Goal: Task Accomplishment & Management: Manage account settings

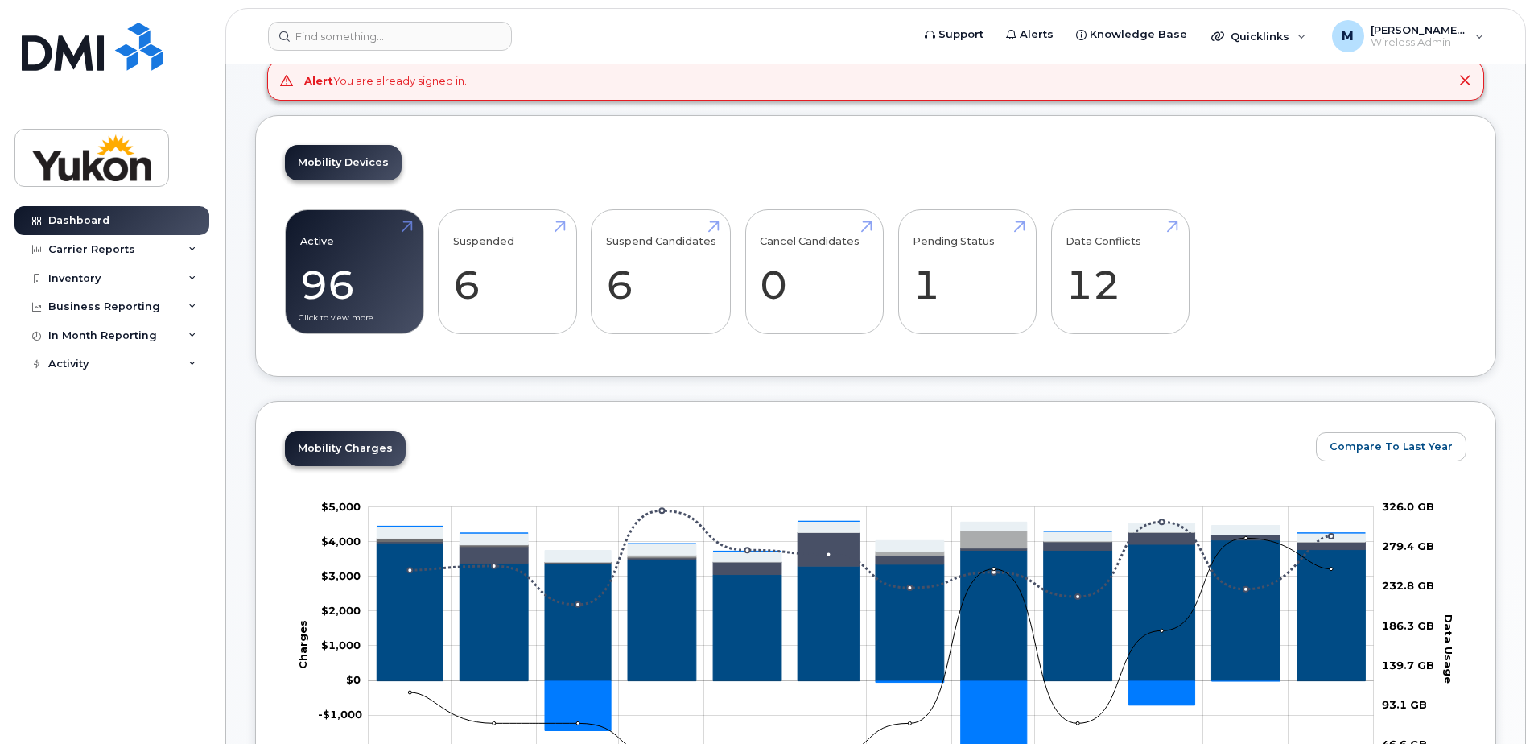
scroll to position [242, 0]
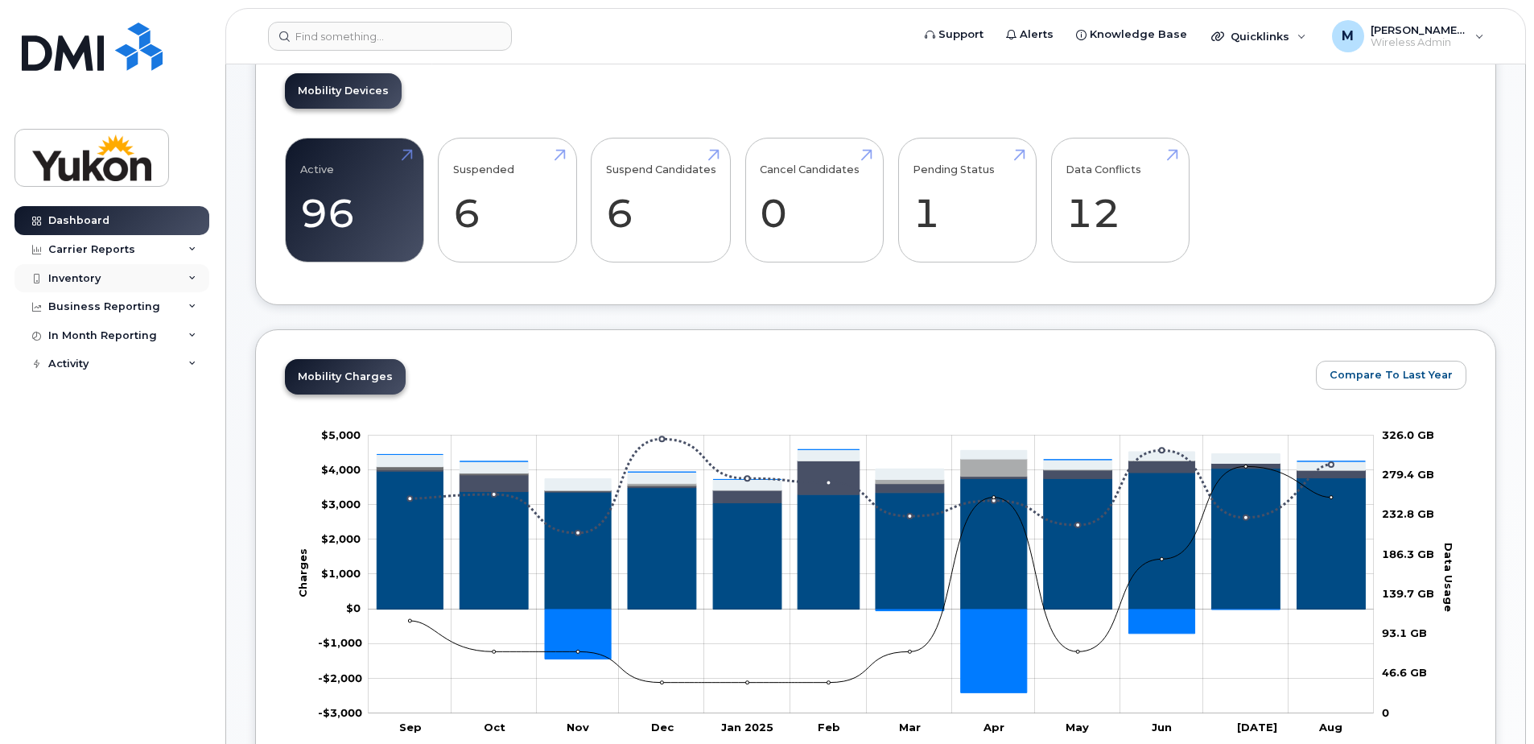
click at [113, 285] on div "Inventory" at bounding box center [111, 278] width 195 height 29
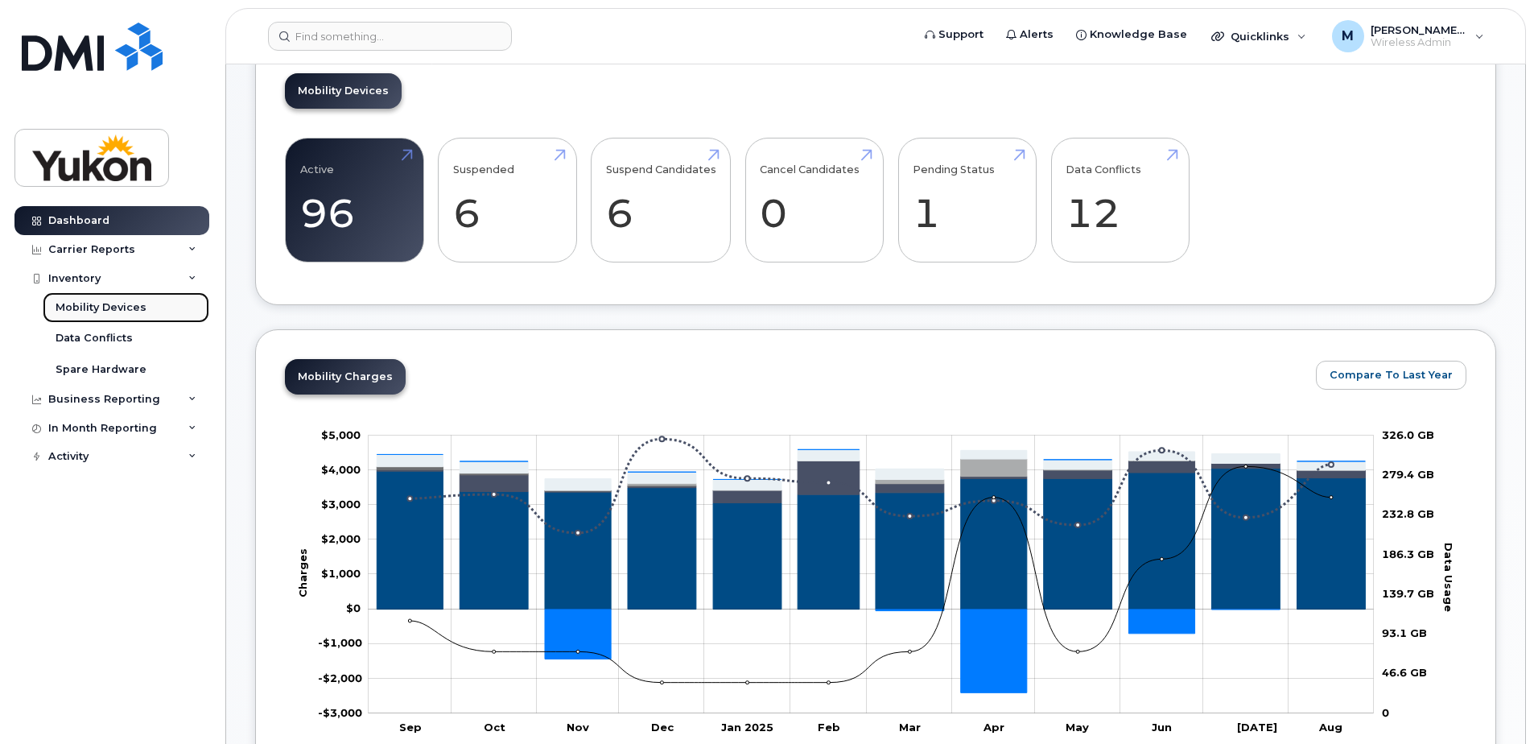
click at [120, 314] on div "Mobility Devices" at bounding box center [101, 307] width 91 height 14
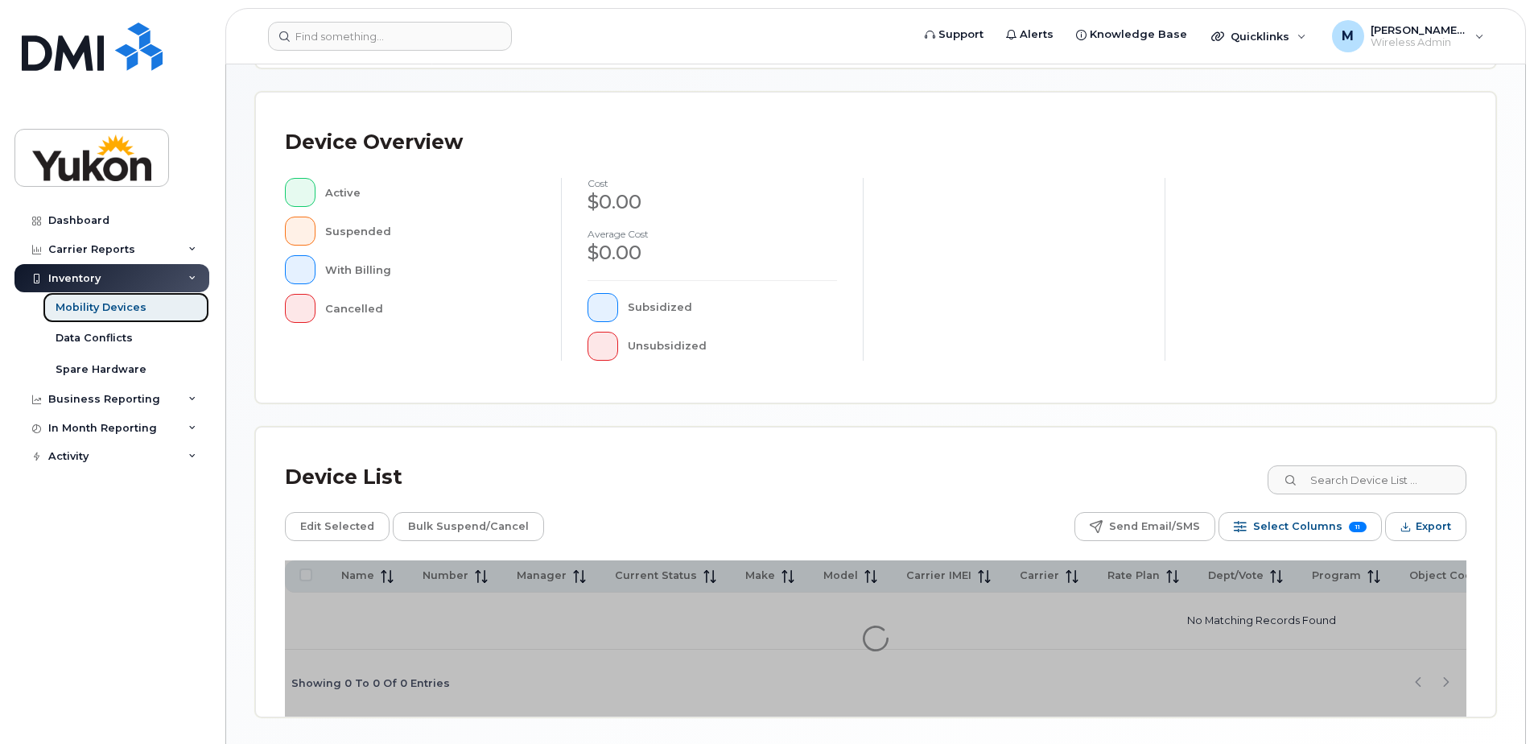
scroll to position [368, 0]
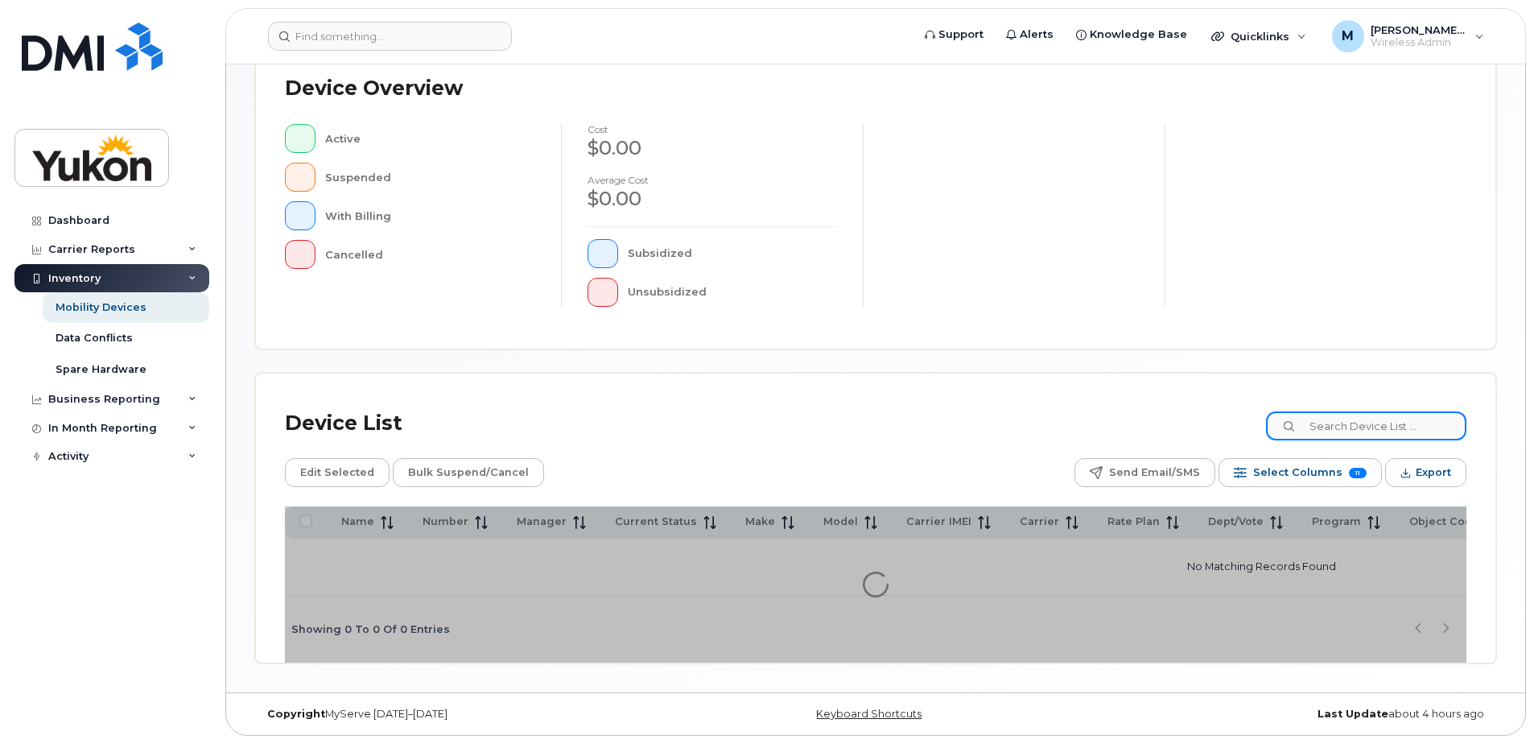
click at [1342, 427] on input at bounding box center [1366, 425] width 200 height 29
type input "Mike"
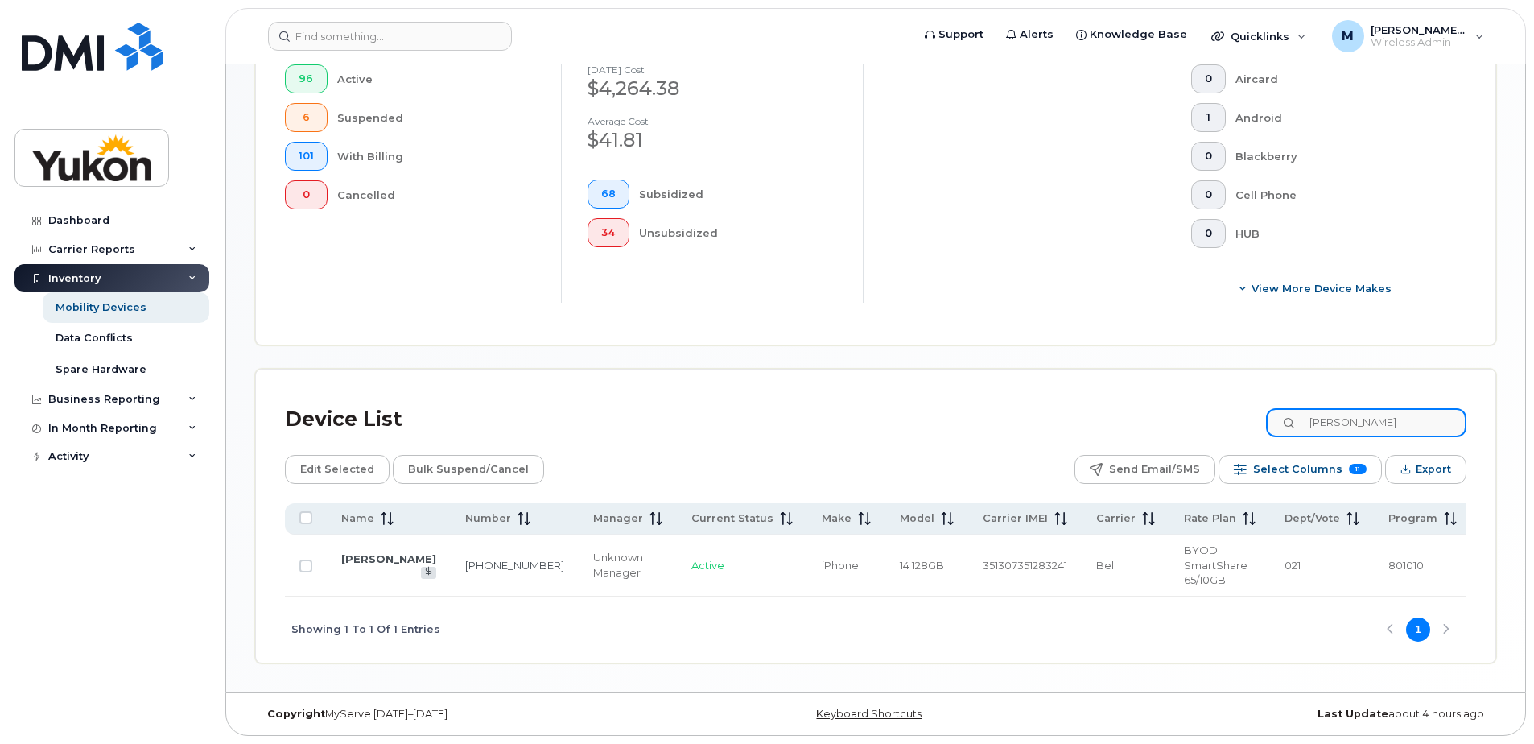
scroll to position [469, 0]
click at [357, 555] on link "Mike Pemberton" at bounding box center [388, 558] width 95 height 13
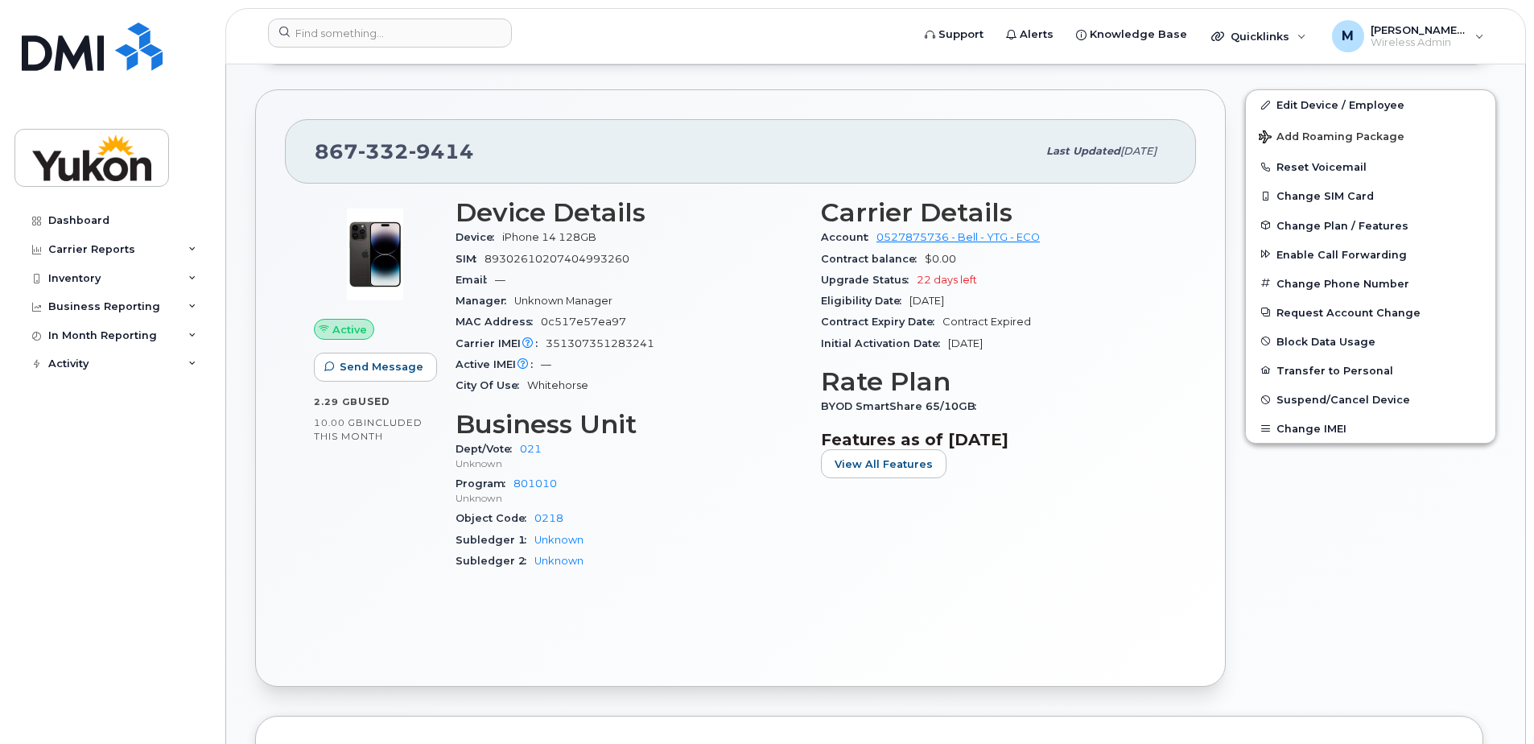
scroll to position [322, 0]
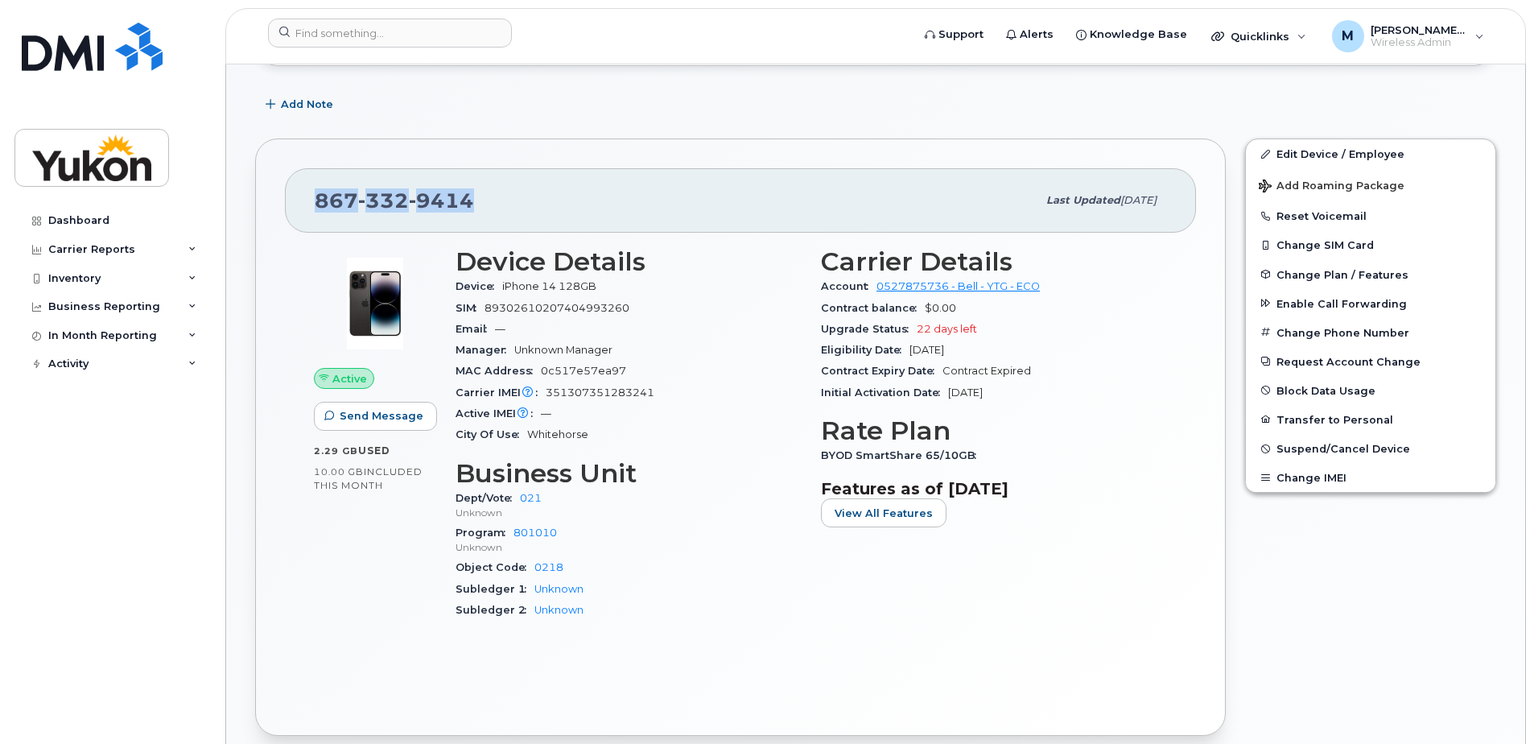
drag, startPoint x: 408, startPoint y: 216, endPoint x: 287, endPoint y: 224, distance: 121.0
click at [287, 224] on div "867 332 9414 Last updated Jul 14, 2025 Active Send Message 2.29 GB  used 10.00 …" at bounding box center [740, 436] width 971 height 597
copy span "867 332 9414"
click at [615, 197] on div "867 332 9414" at bounding box center [676, 201] width 722 height 34
click at [118, 277] on div "Inventory" at bounding box center [111, 278] width 195 height 29
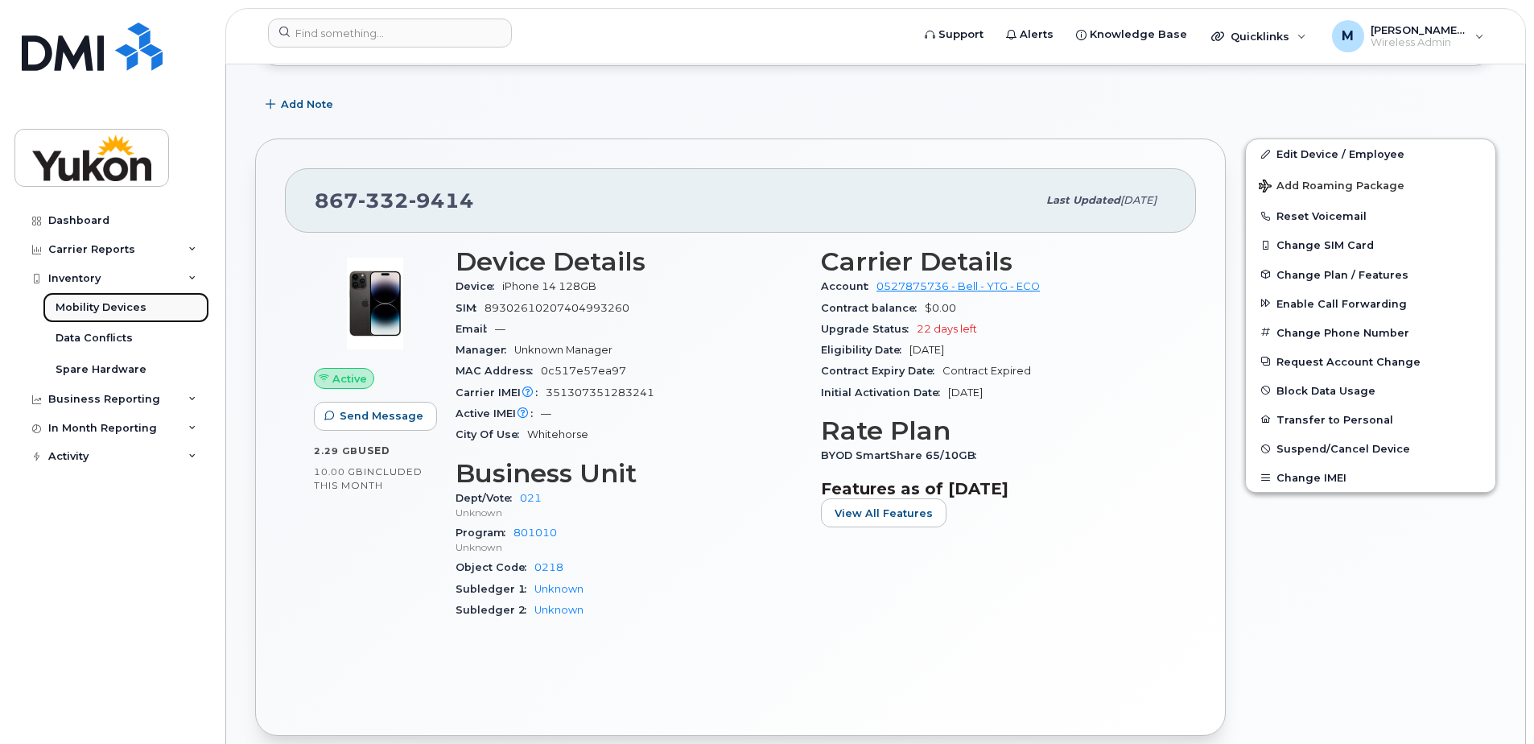
click at [146, 304] on link "Mobility Devices" at bounding box center [126, 307] width 167 height 31
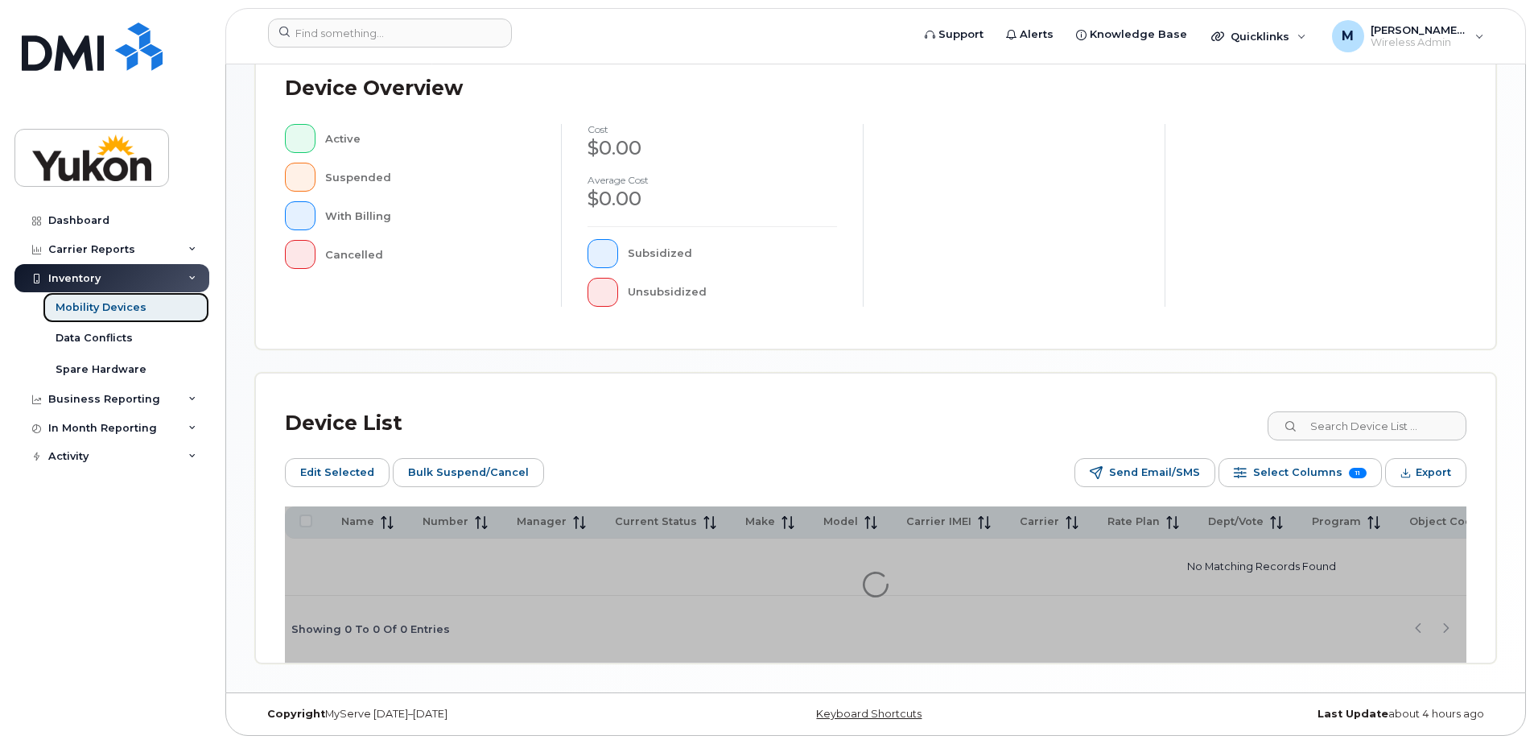
scroll to position [397, 0]
click at [1382, 440] on div "Device List Edit Selected Bulk Suspend/Cancel Send Email/SMS Select Columns 11 …" at bounding box center [876, 533] width 1182 height 260
click at [1375, 423] on input at bounding box center [1366, 425] width 200 height 29
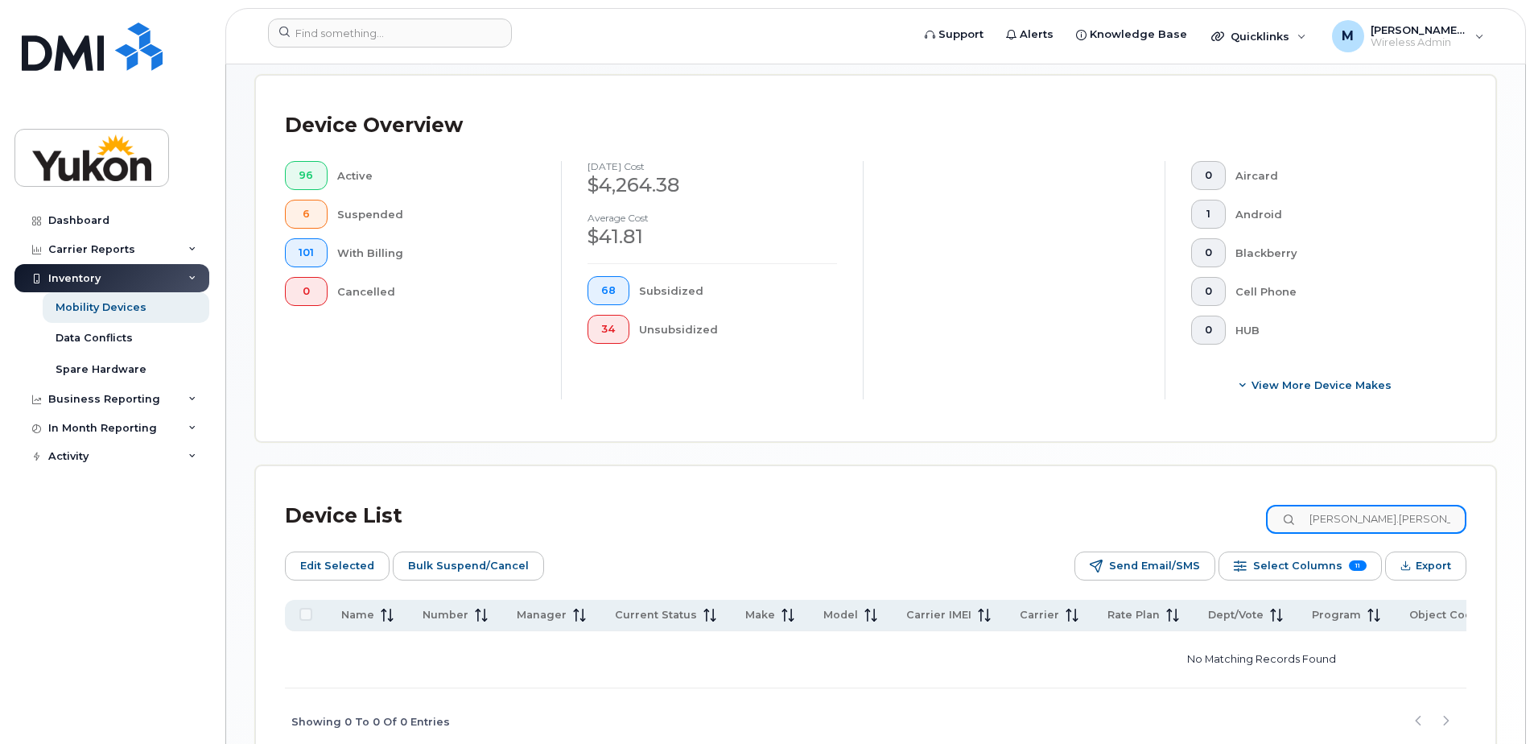
drag, startPoint x: 1431, startPoint y: 531, endPoint x: 1350, endPoint y: 529, distance: 80.5
click at [1350, 529] on input "Mike.Pemberton" at bounding box center [1366, 519] width 200 height 29
type input "Mike"
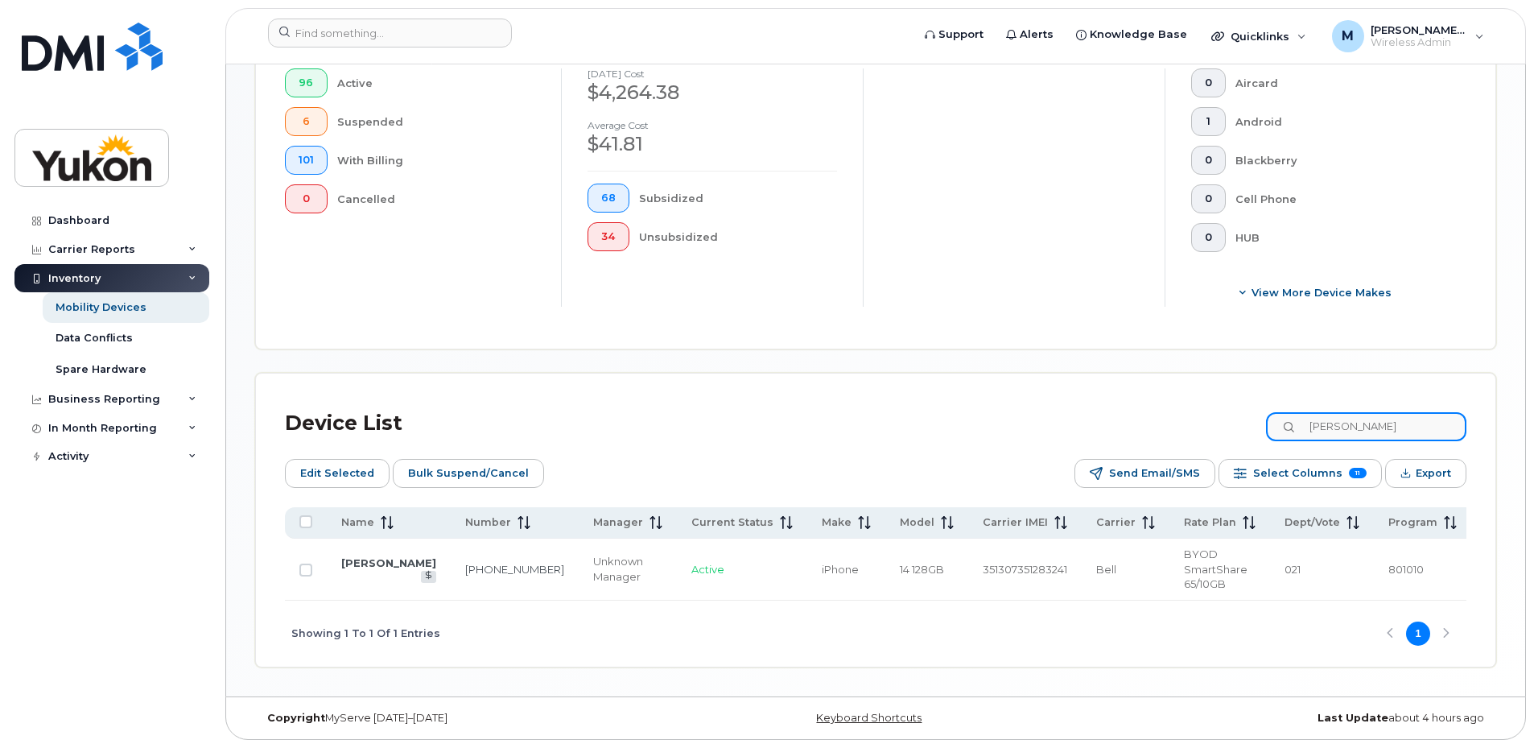
scroll to position [498, 0]
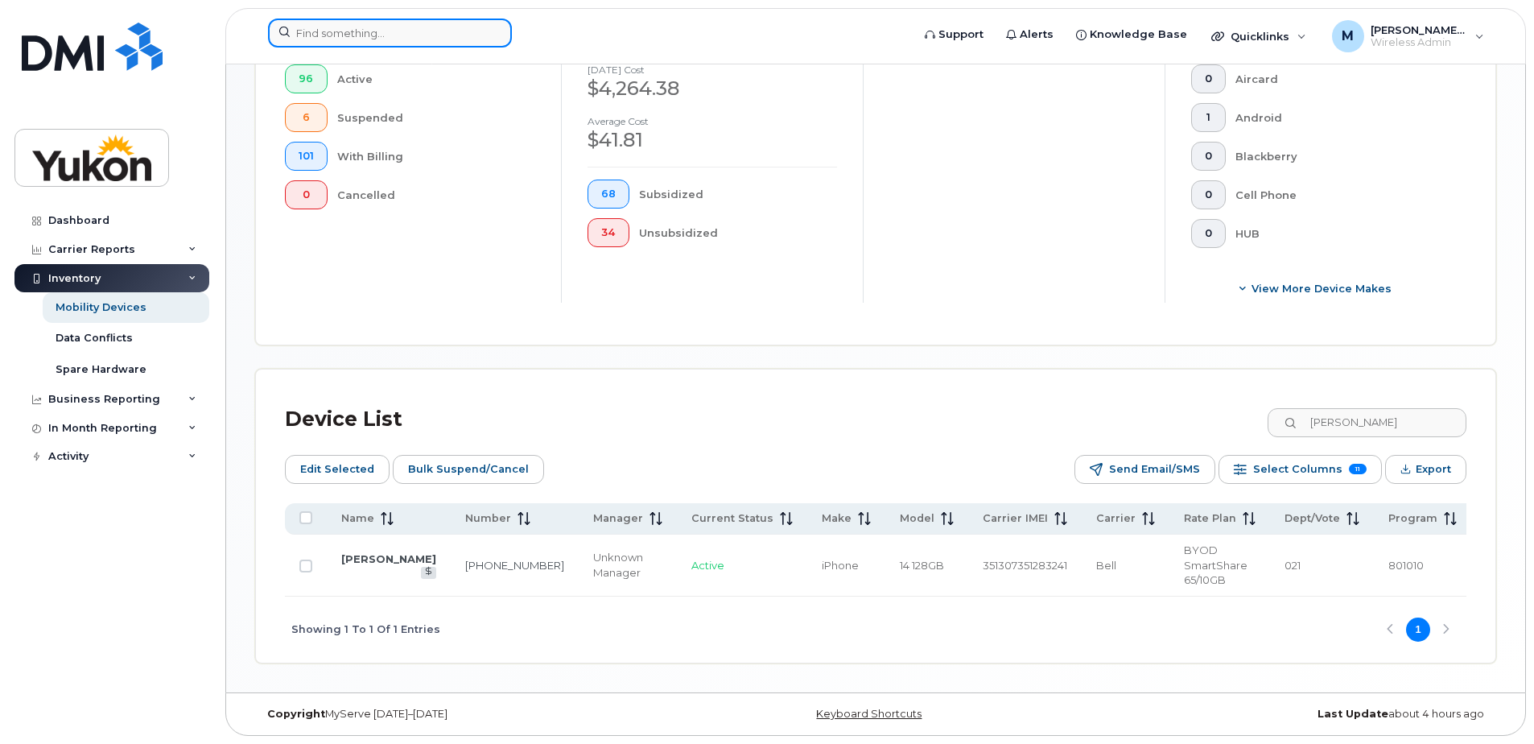
click at [389, 19] on input at bounding box center [390, 33] width 244 height 29
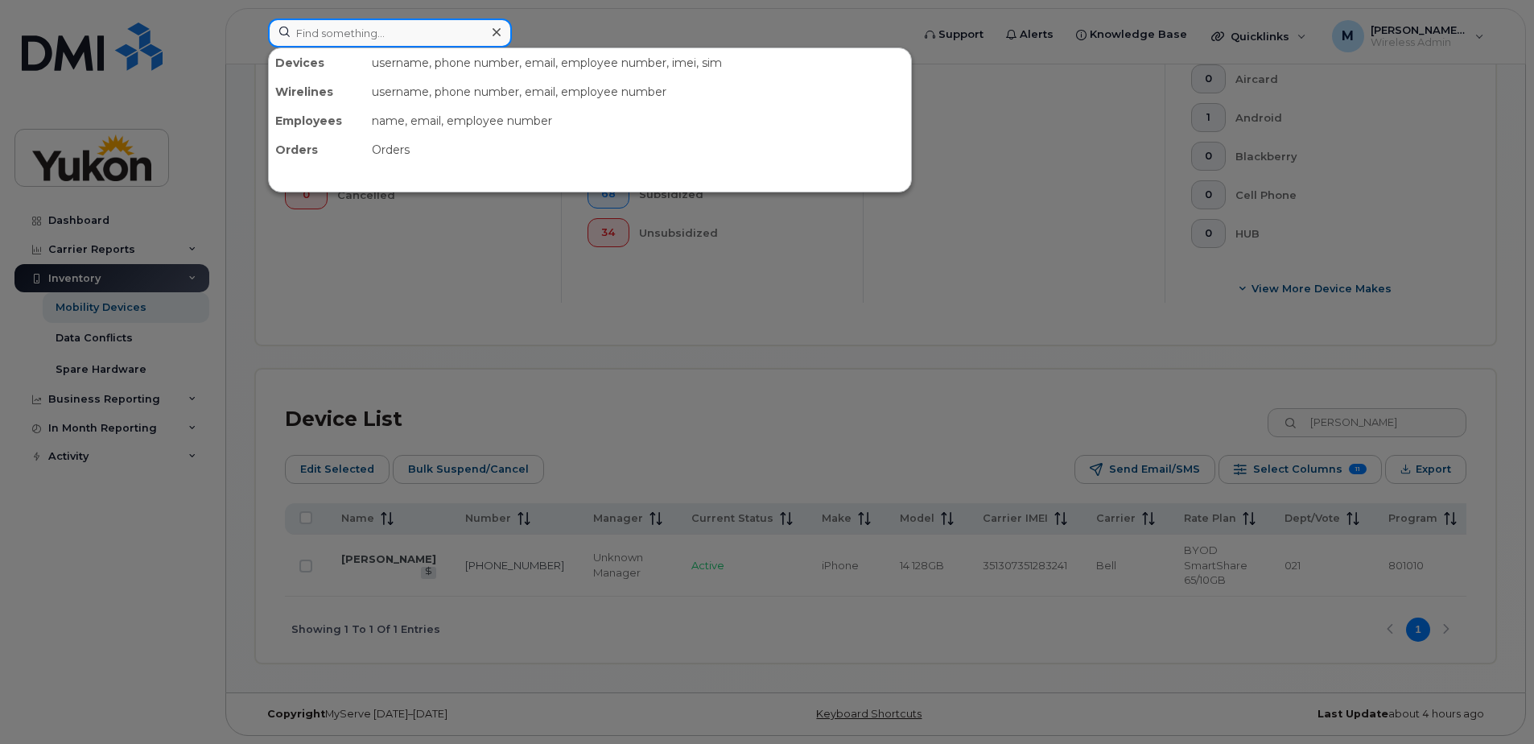
paste input "18673346982"
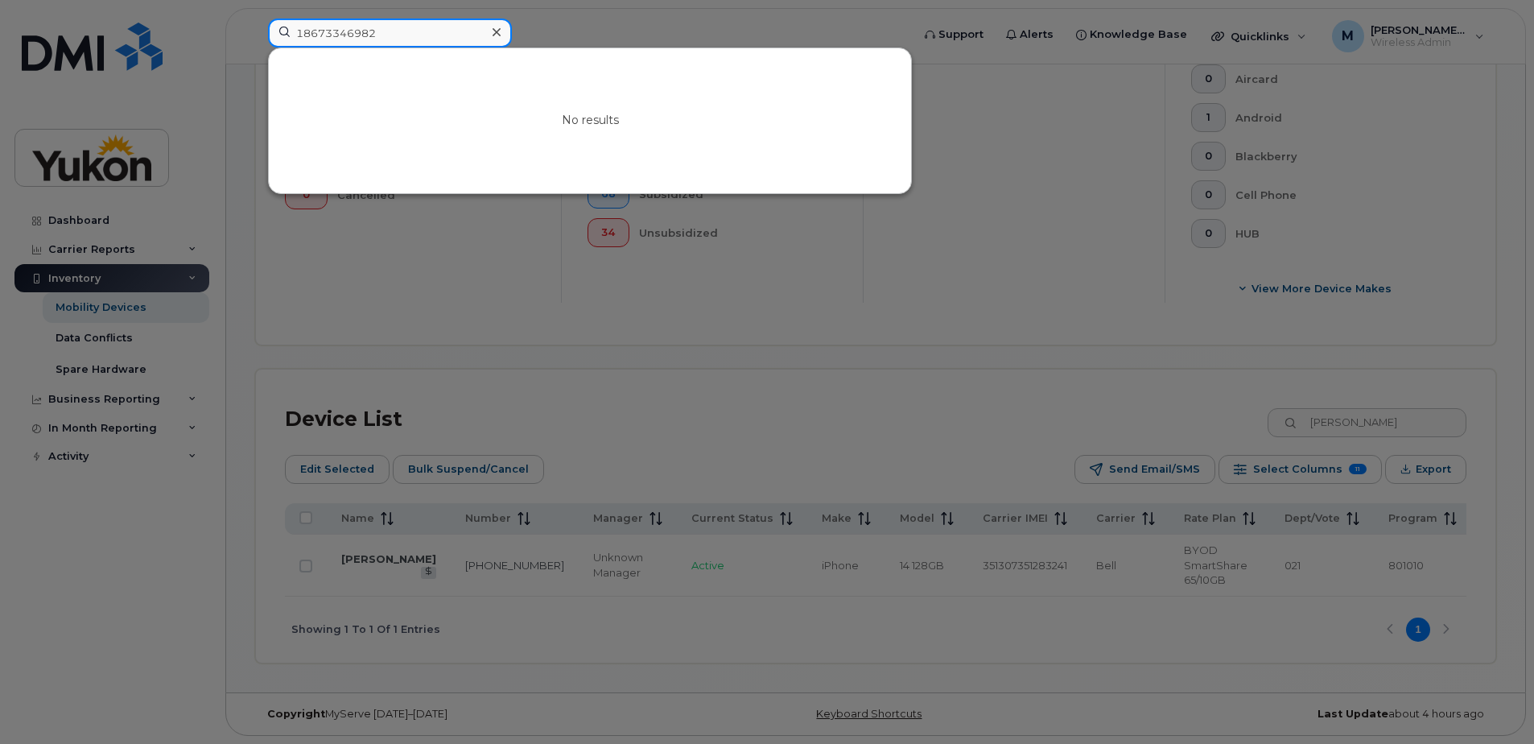
click at [301, 35] on input "18673346982" at bounding box center [390, 33] width 244 height 29
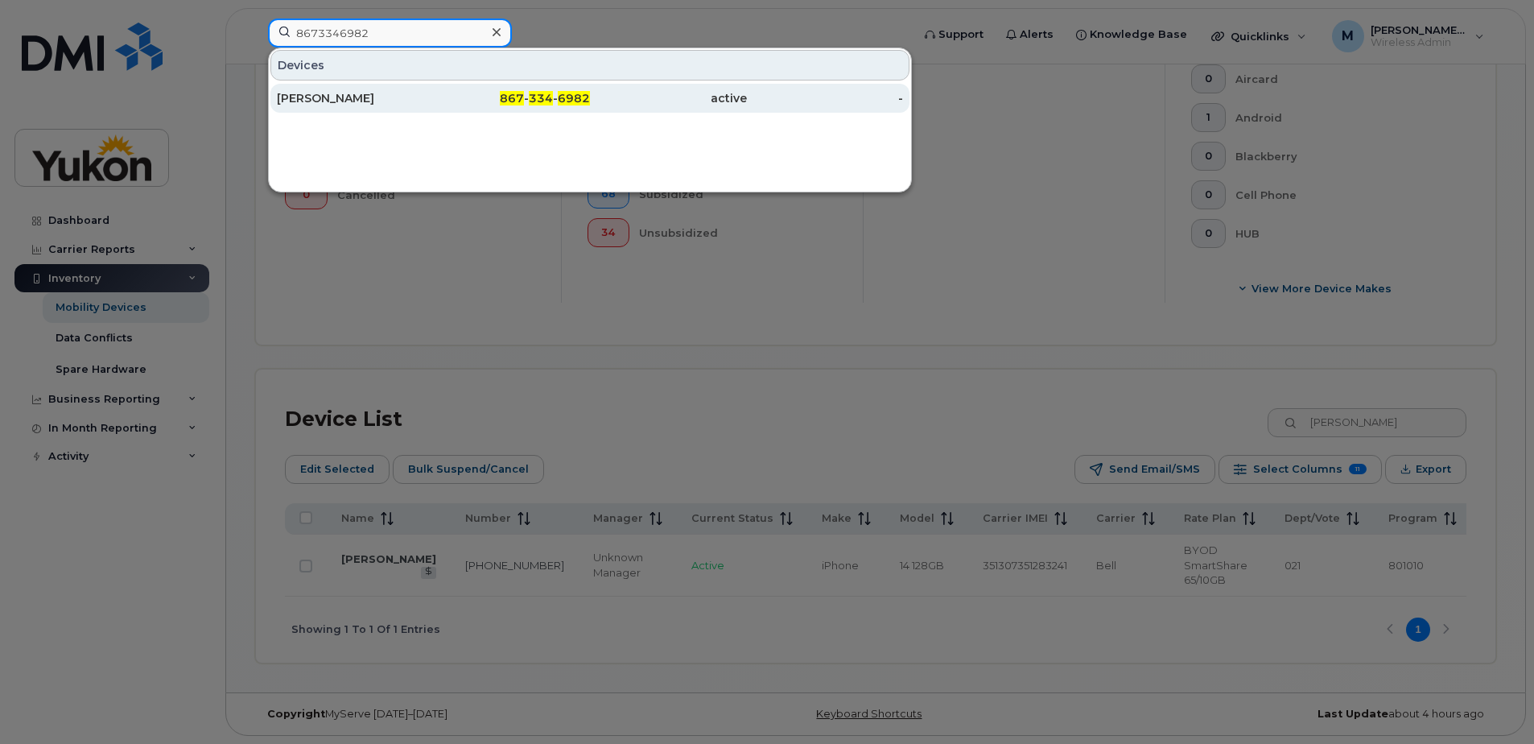
type input "8673346982"
click at [378, 108] on div "[PERSON_NAME]" at bounding box center [355, 98] width 157 height 29
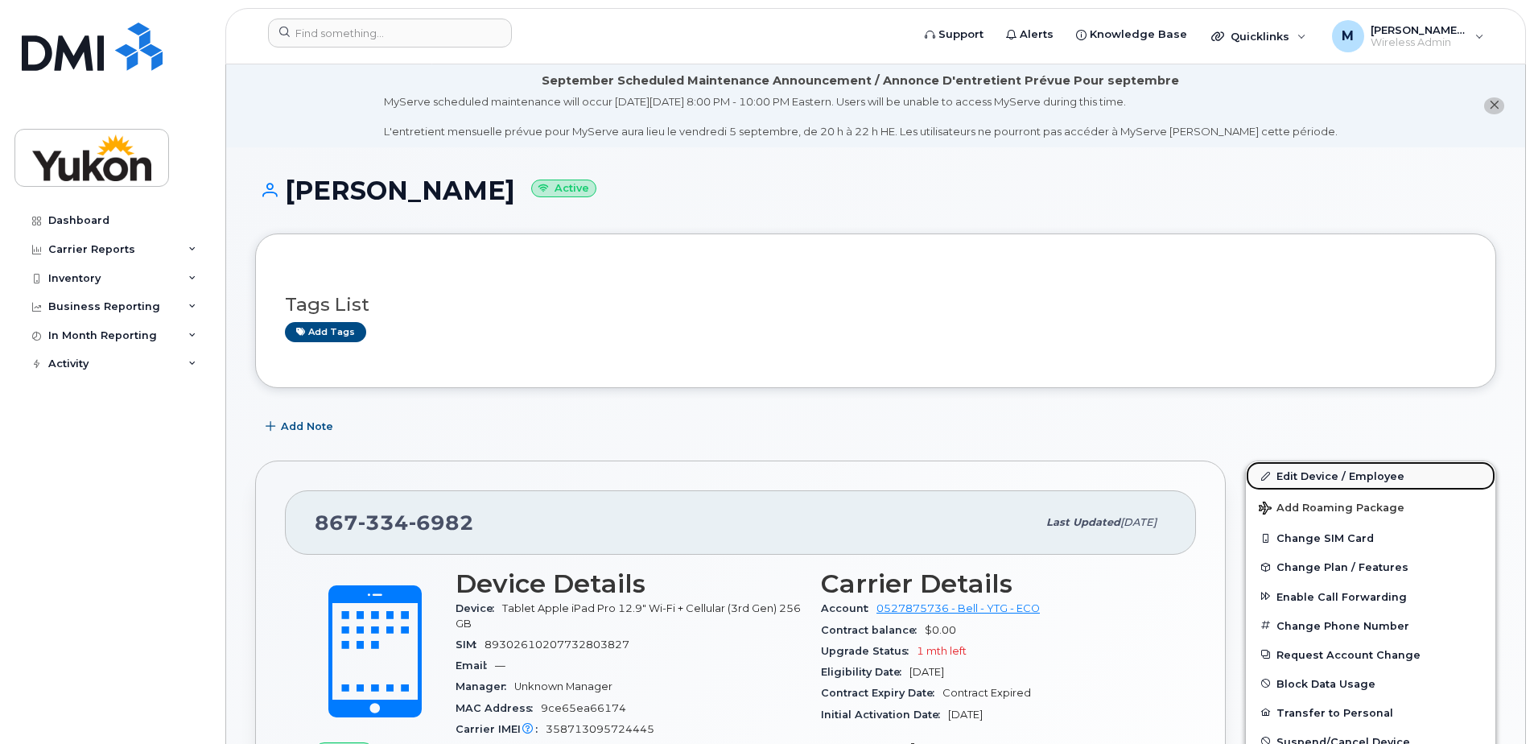
click at [1344, 474] on link "Edit Device / Employee" at bounding box center [1371, 475] width 250 height 29
click at [1294, 478] on link "Edit Device / Employee" at bounding box center [1371, 475] width 250 height 29
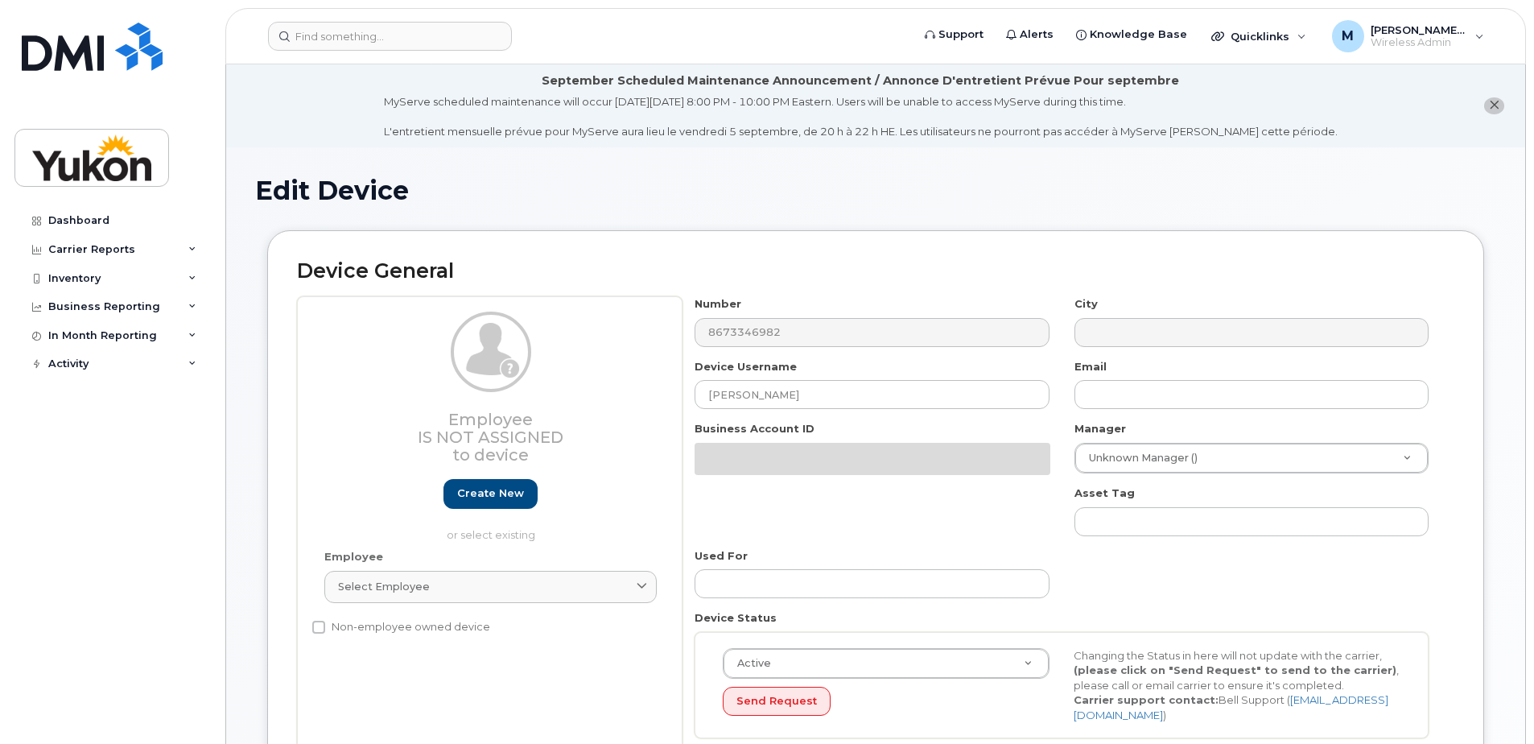
select select "33497273"
select select "33497275"
select select "33497277"
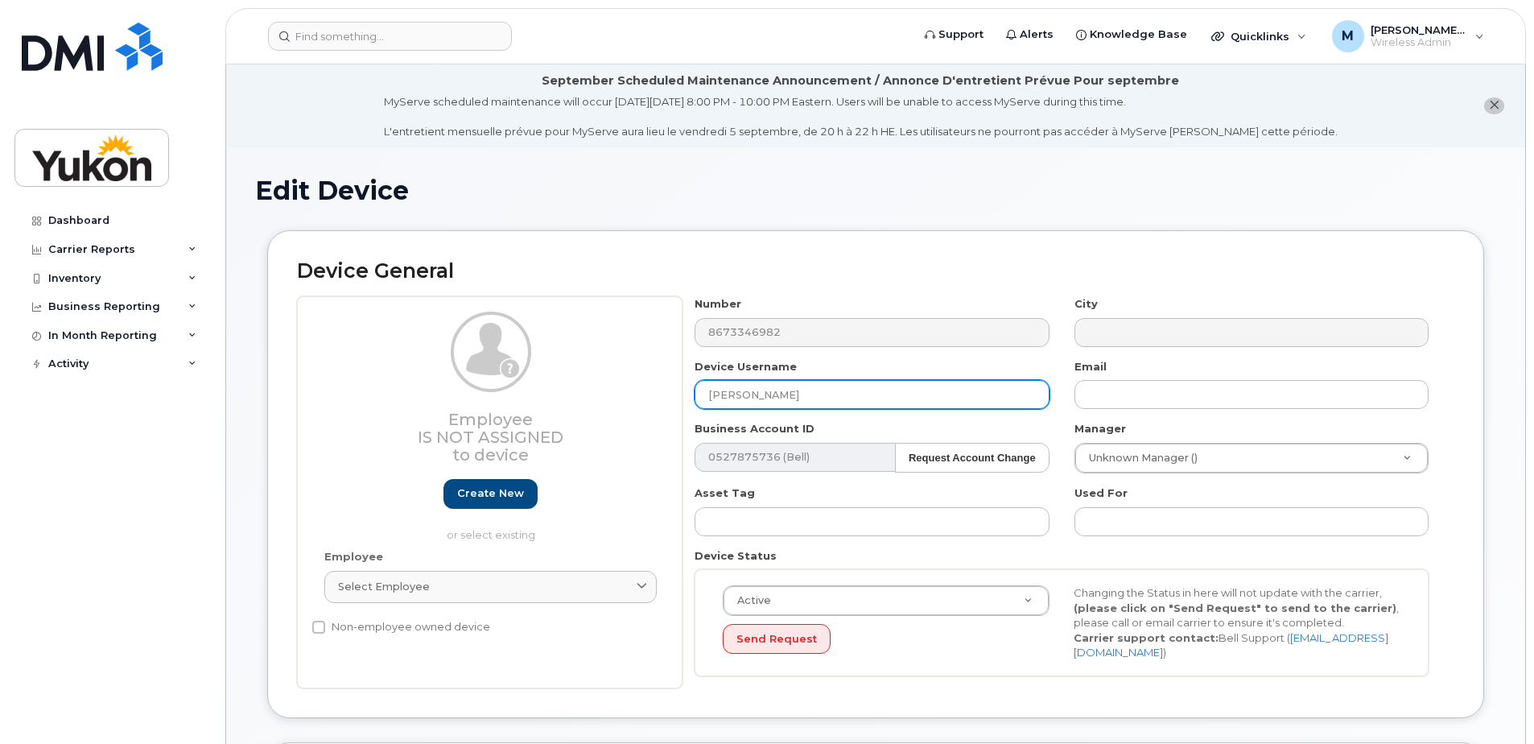
click at [816, 408] on input "[PERSON_NAME]" at bounding box center [872, 394] width 354 height 29
drag, startPoint x: 816, startPoint y: 408, endPoint x: 535, endPoint y: 408, distance: 281.8
click at [535, 408] on div "Employee Is not assigned to device Create new or select existing Employee Selec…" at bounding box center [876, 492] width 1158 height 392
type input "Mike Pemberton"
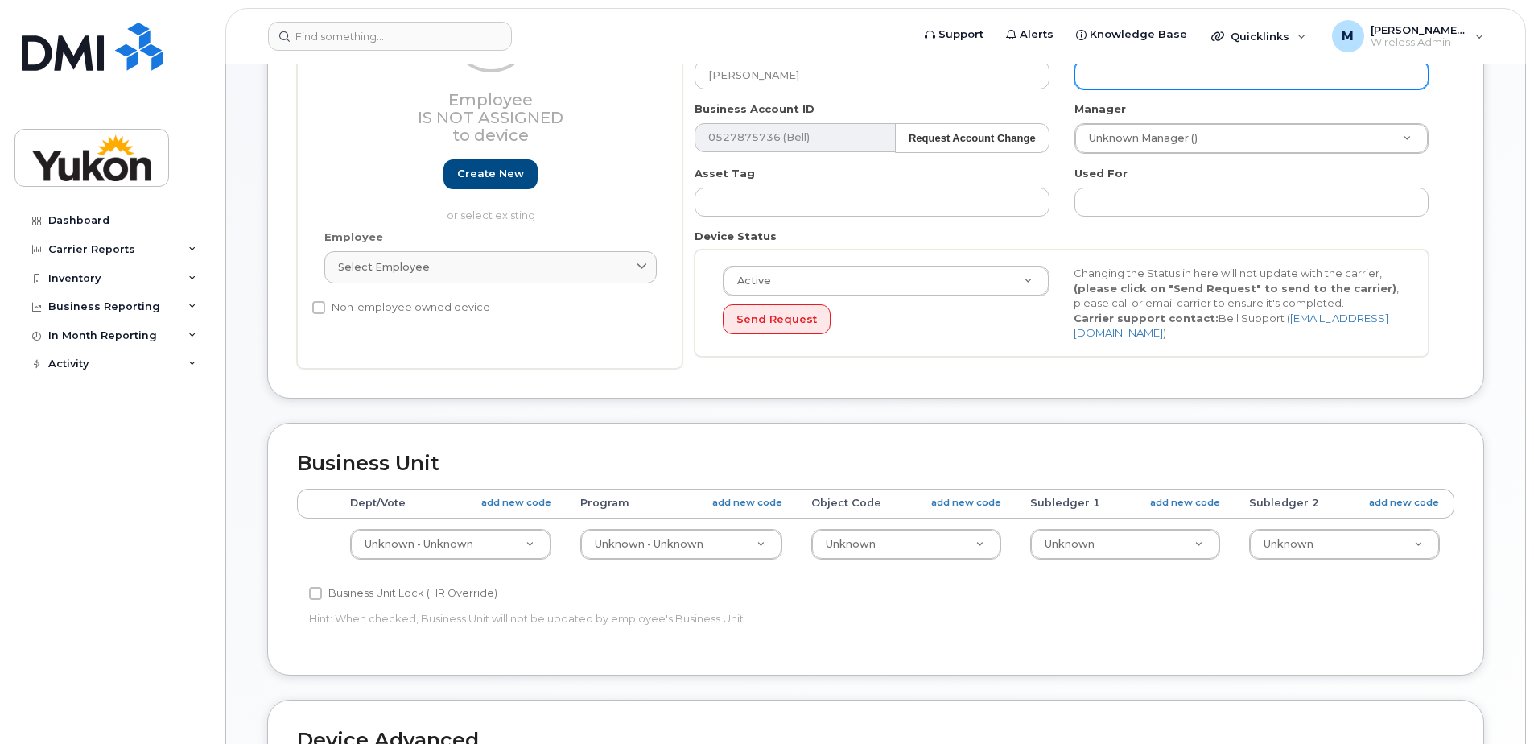
scroll to position [322, 0]
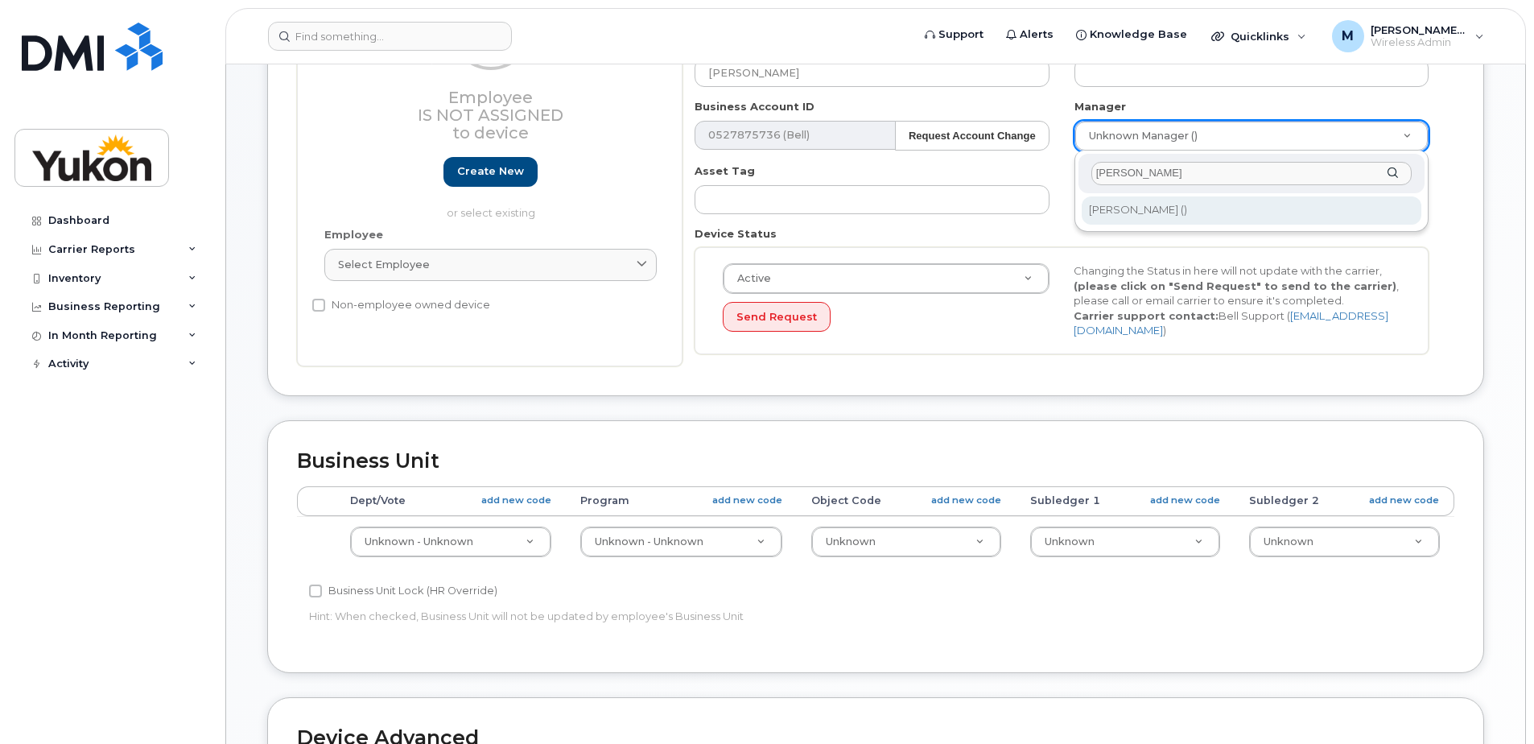
type input "Patrick"
type input "2376768"
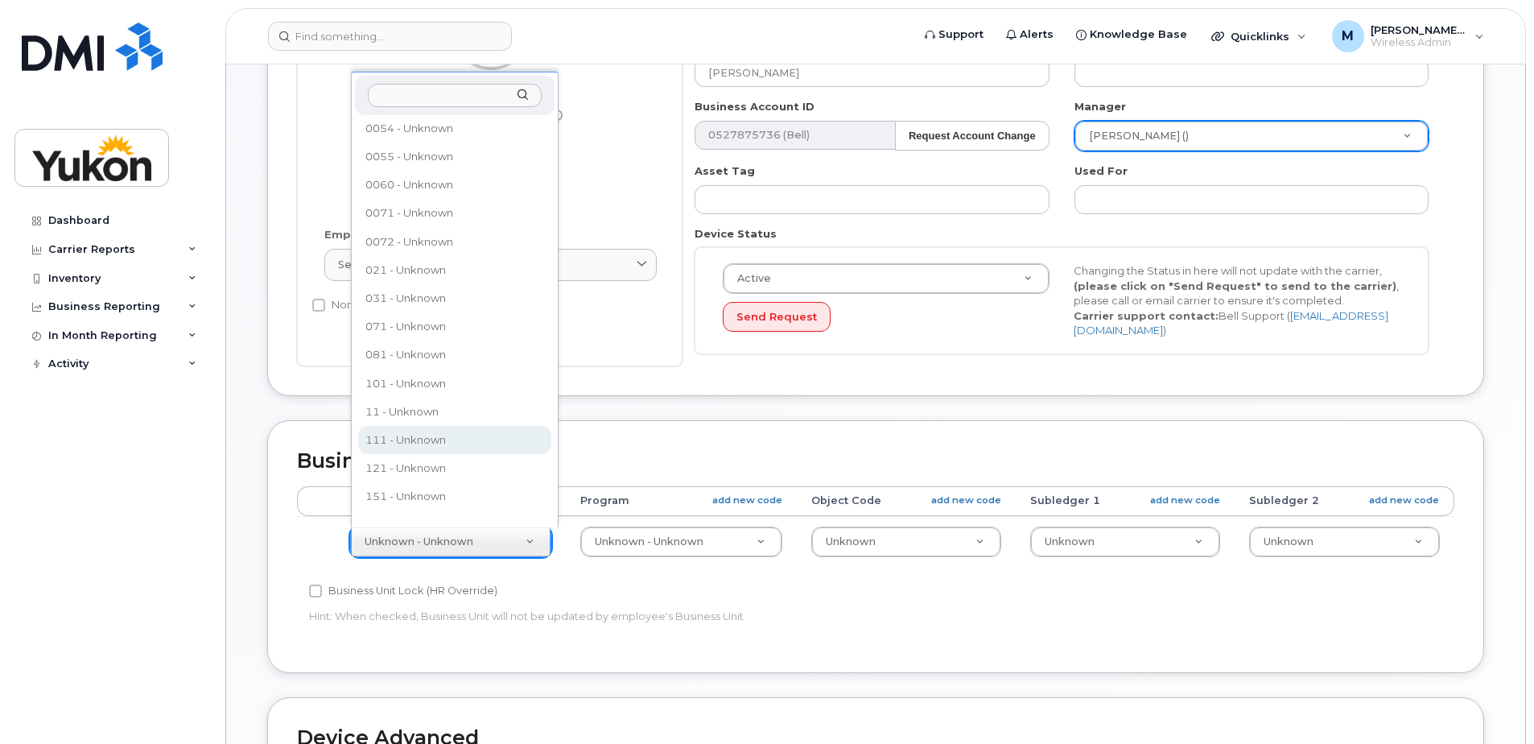
scroll to position [41, 0]
select select "33500007"
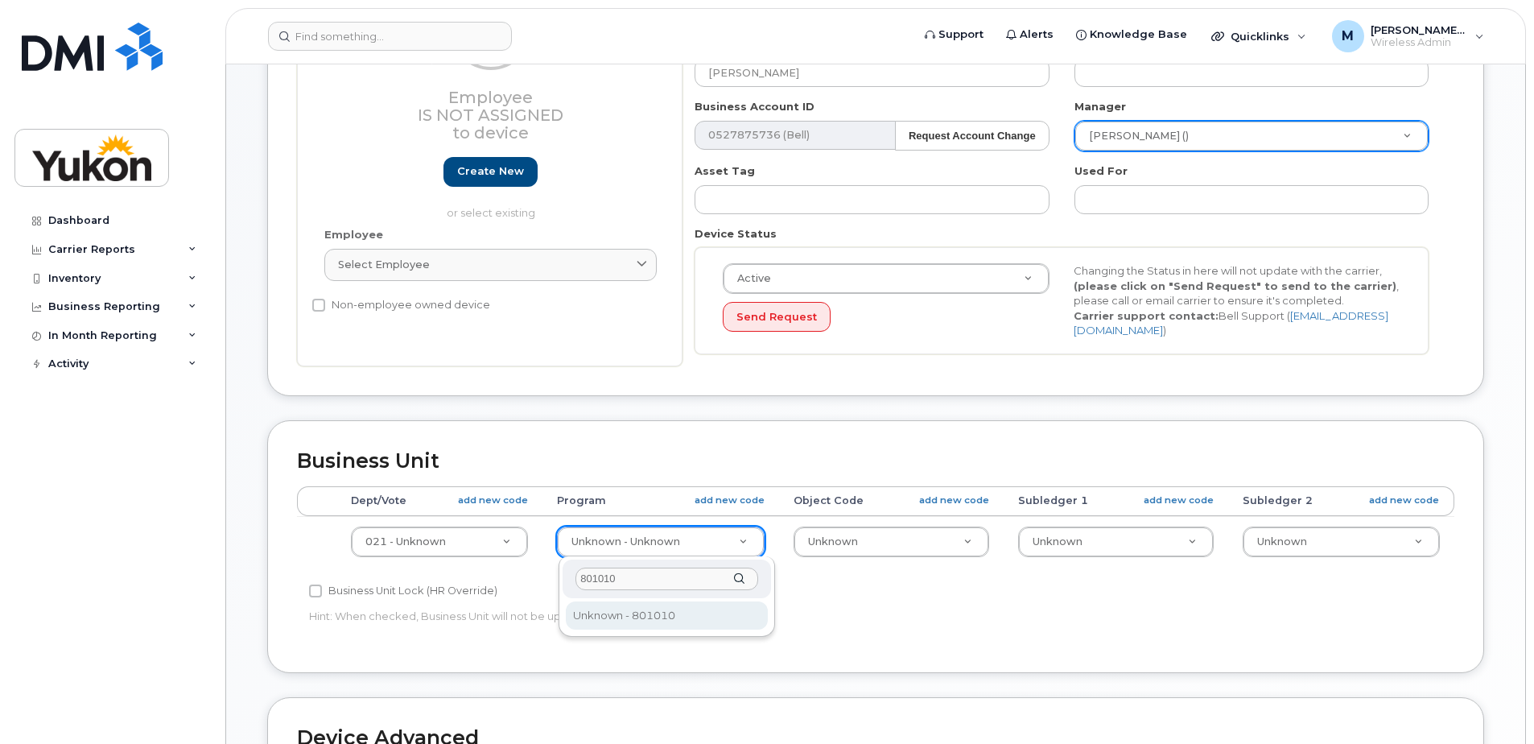
type input "801010"
type input "33500008"
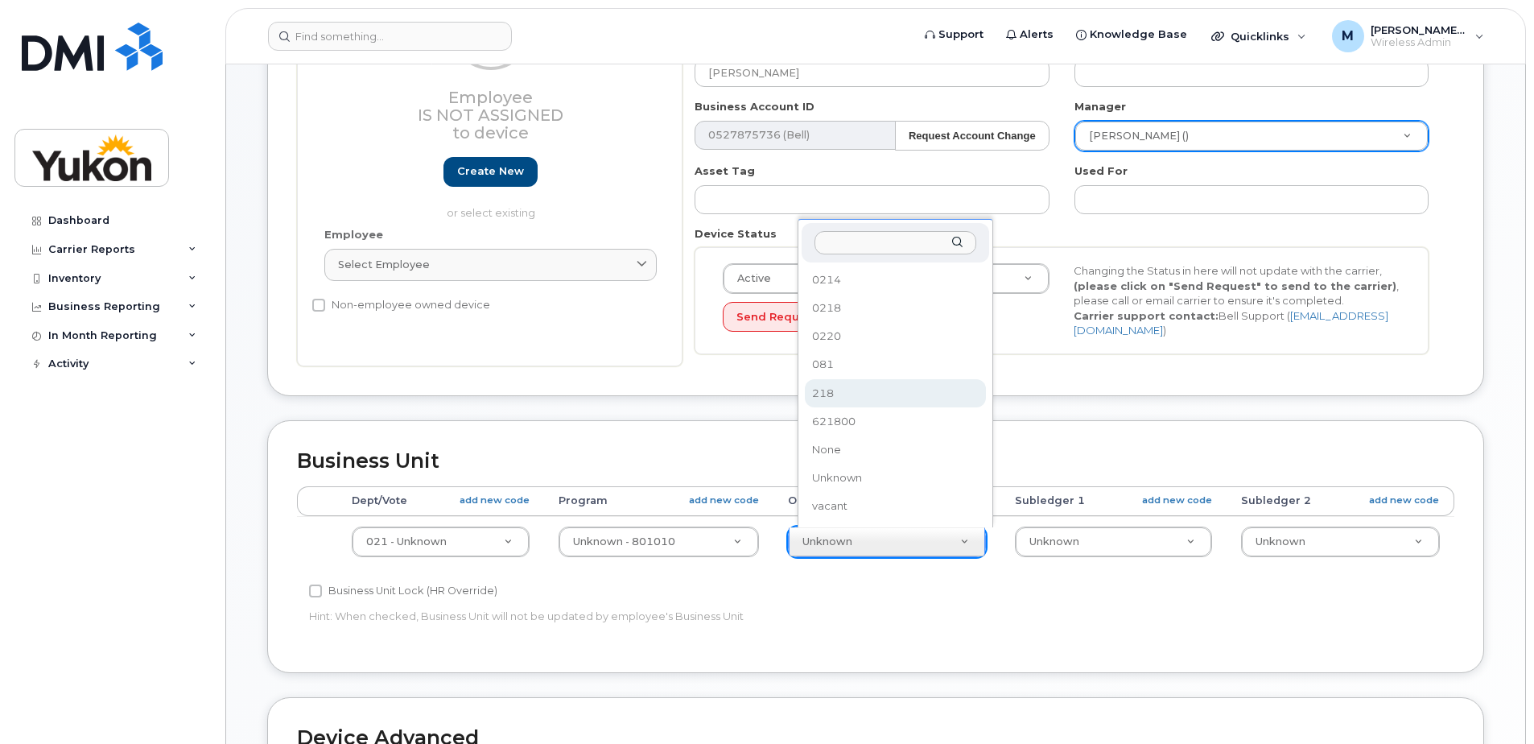
select select "33497380"
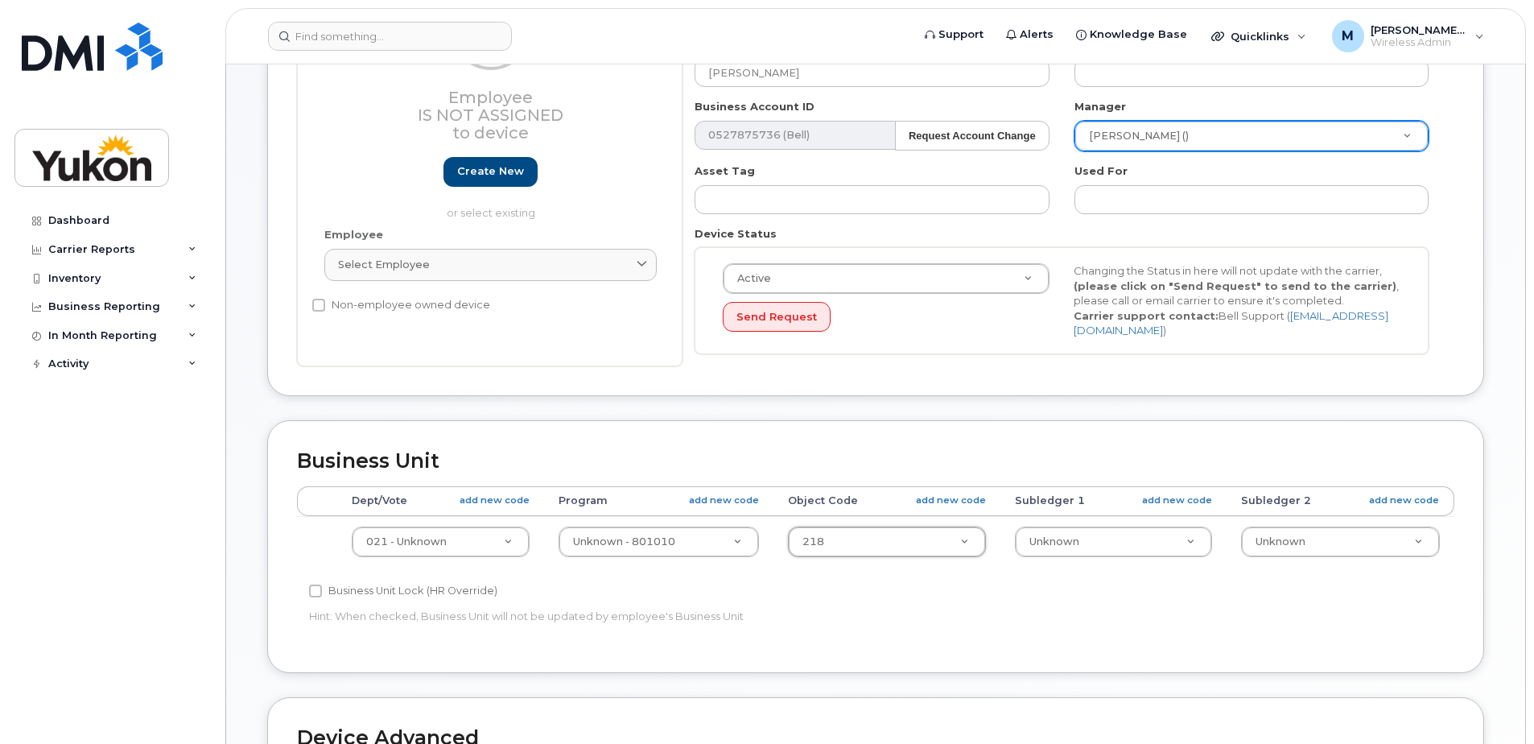
click at [1131, 596] on div "Accounting Categories Rules Dept/Vote add new code Program add new code Object …" at bounding box center [876, 564] width 1158 height 157
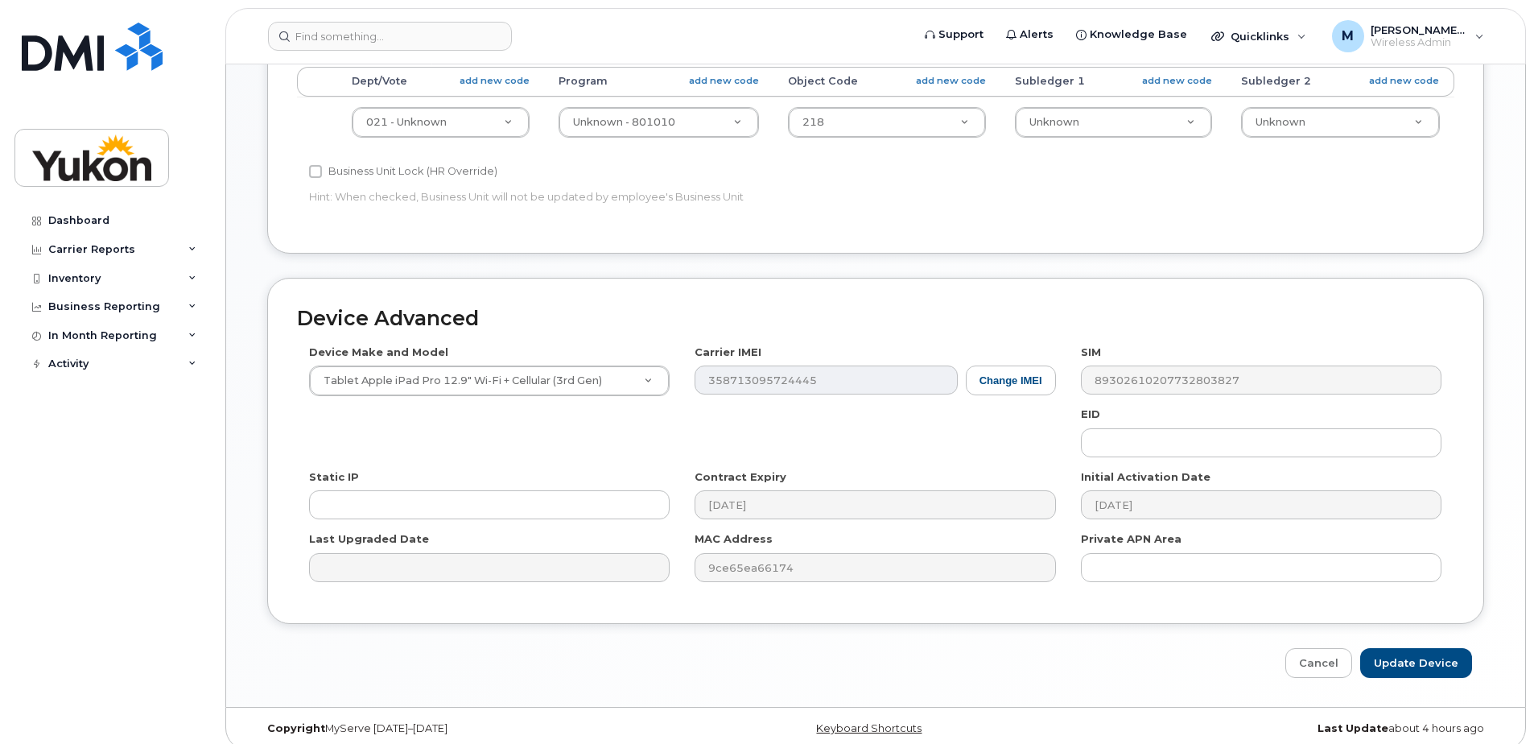
scroll to position [756, 0]
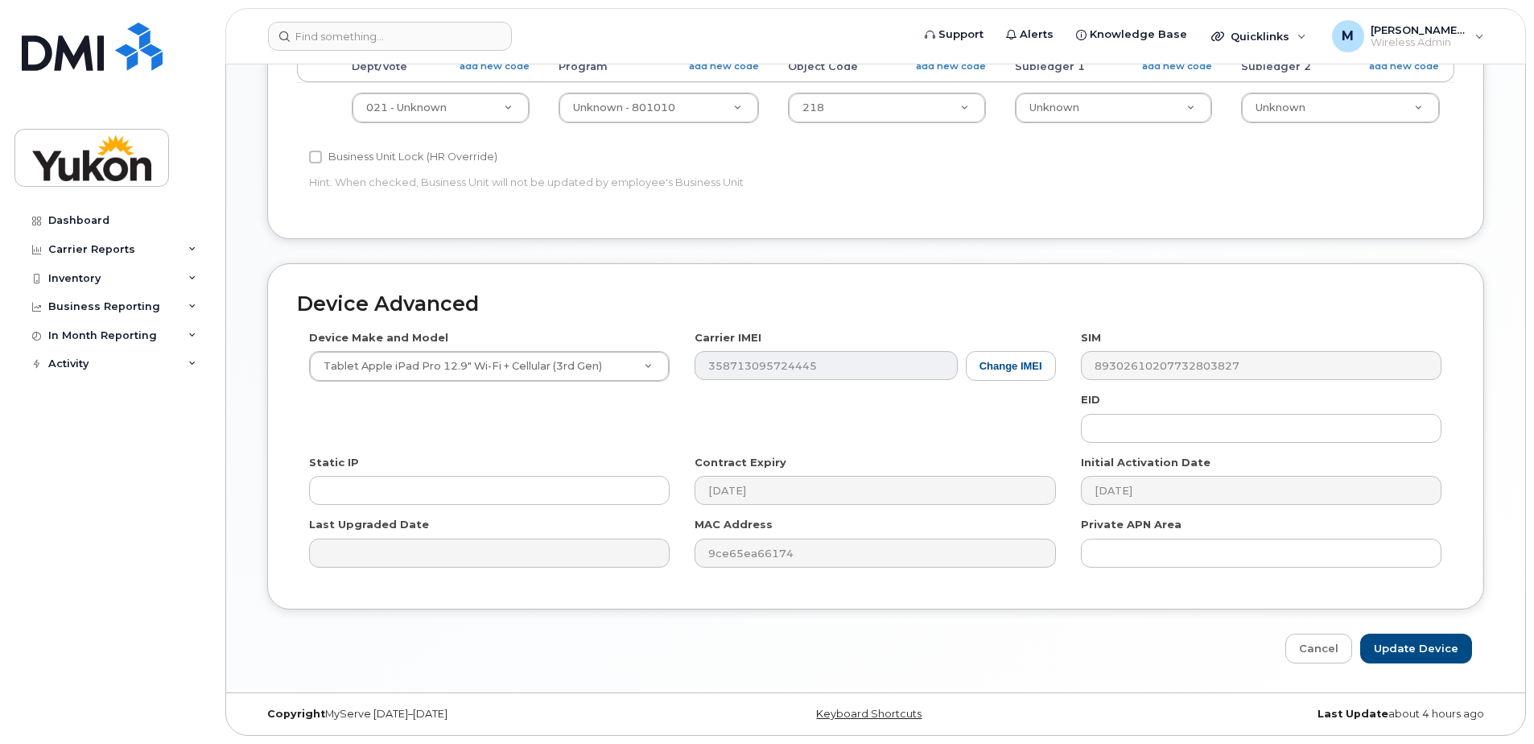
click at [1461, 665] on div "Edit Device Device General Employee Is not assigned to device Create new or sel…" at bounding box center [875, 41] width 1299 height 1301
click at [1441, 647] on input "Update Device" at bounding box center [1417, 649] width 112 height 30
type input "Saving..."
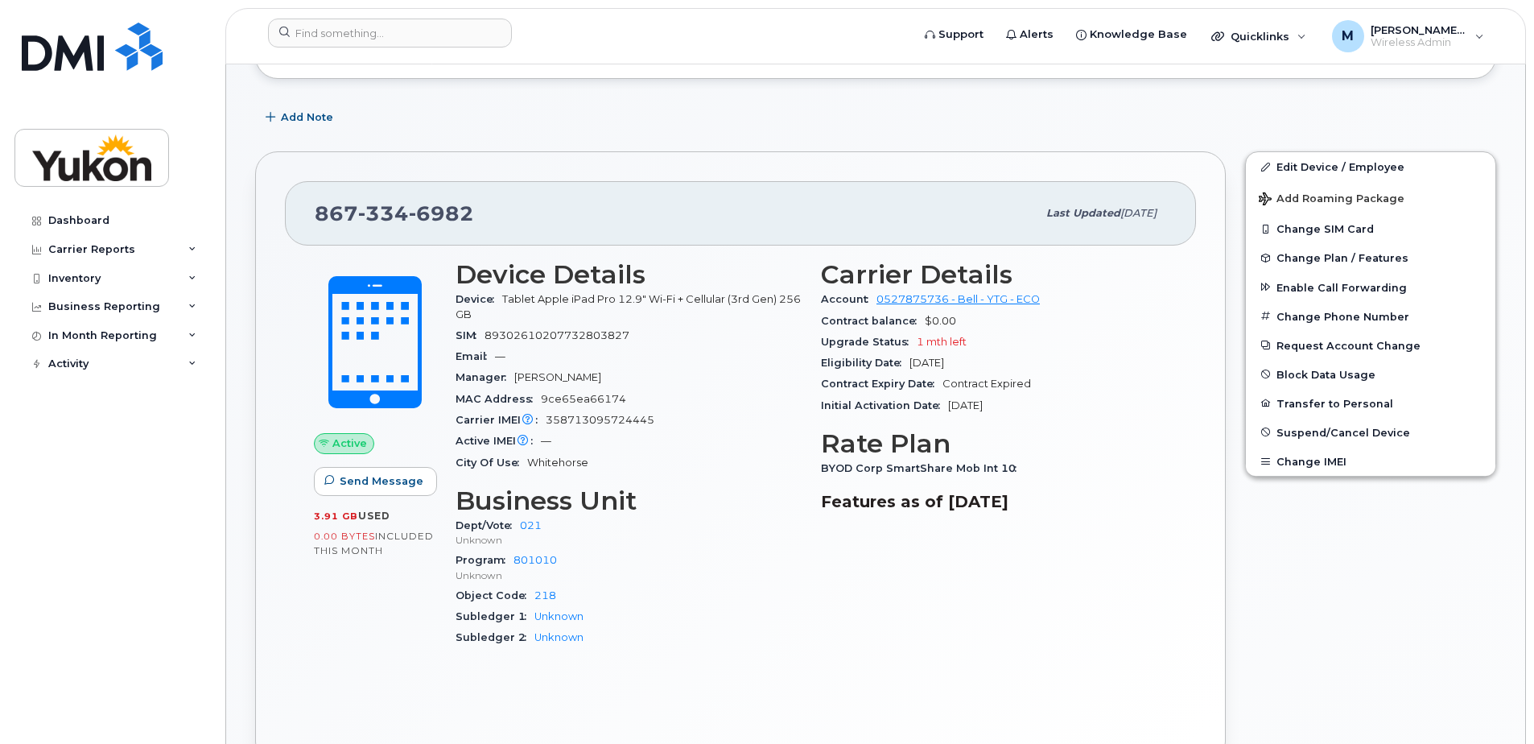
scroll to position [403, 0]
